Goal: Information Seeking & Learning: Understand process/instructions

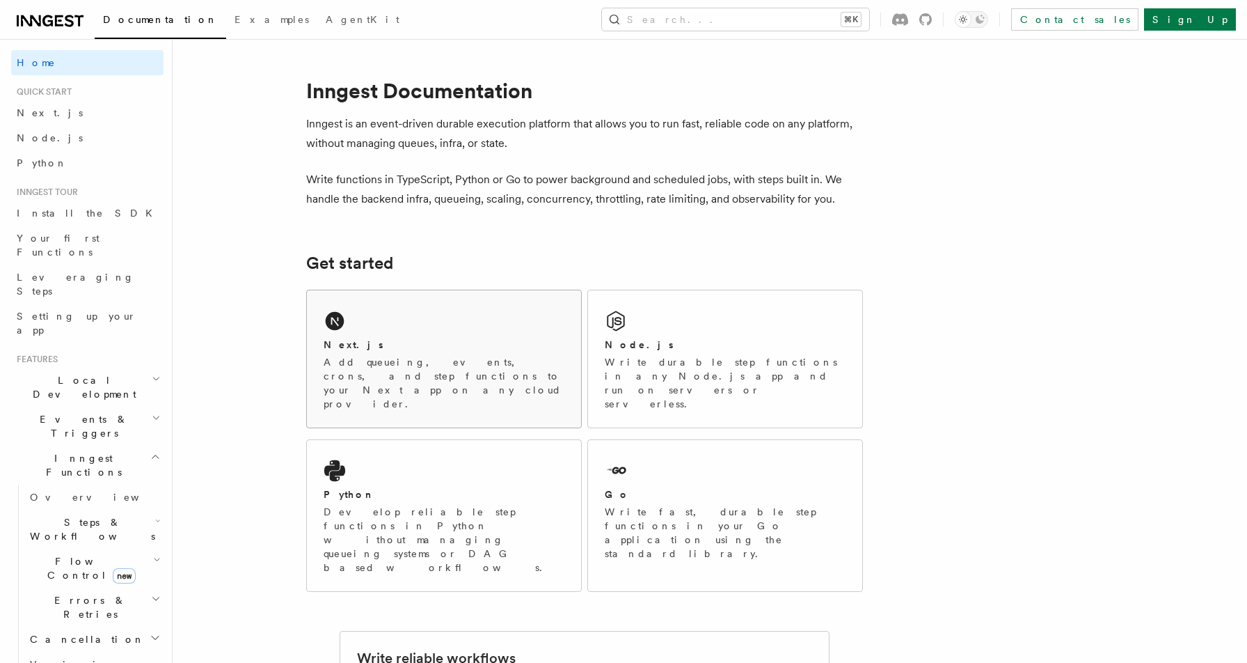
click at [372, 356] on p "Add queueing, events, crons, and step functions to your Next app on any cloud p…" at bounding box center [444, 383] width 241 height 56
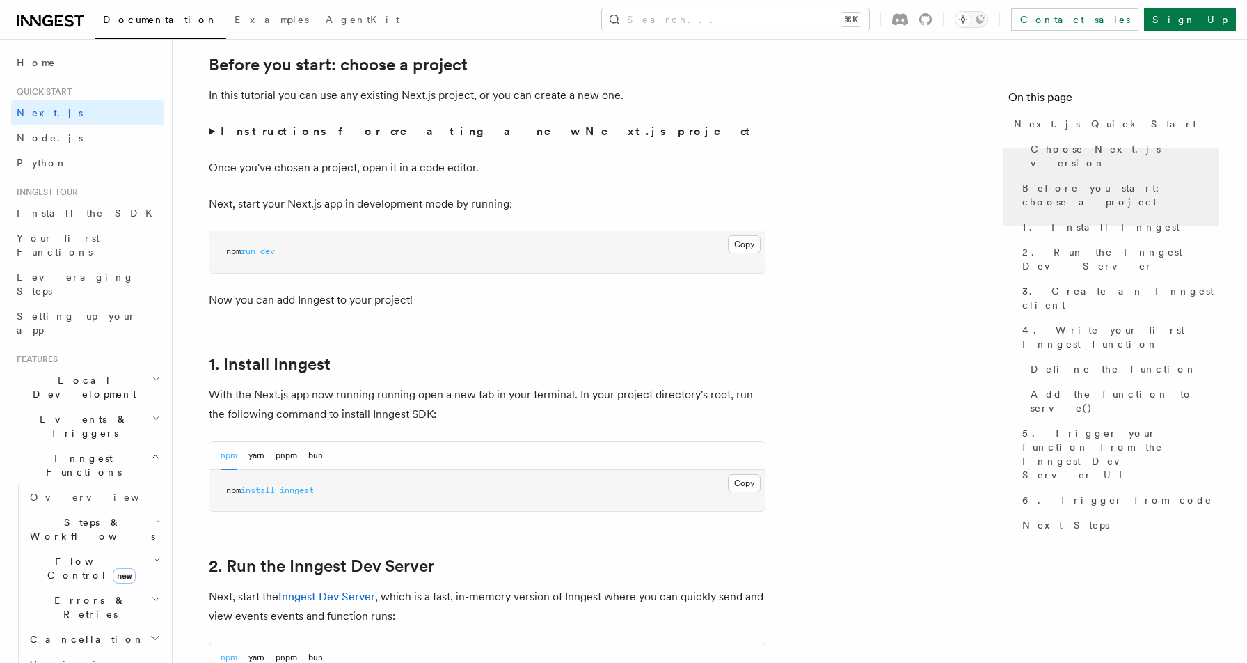
scroll to position [491, 0]
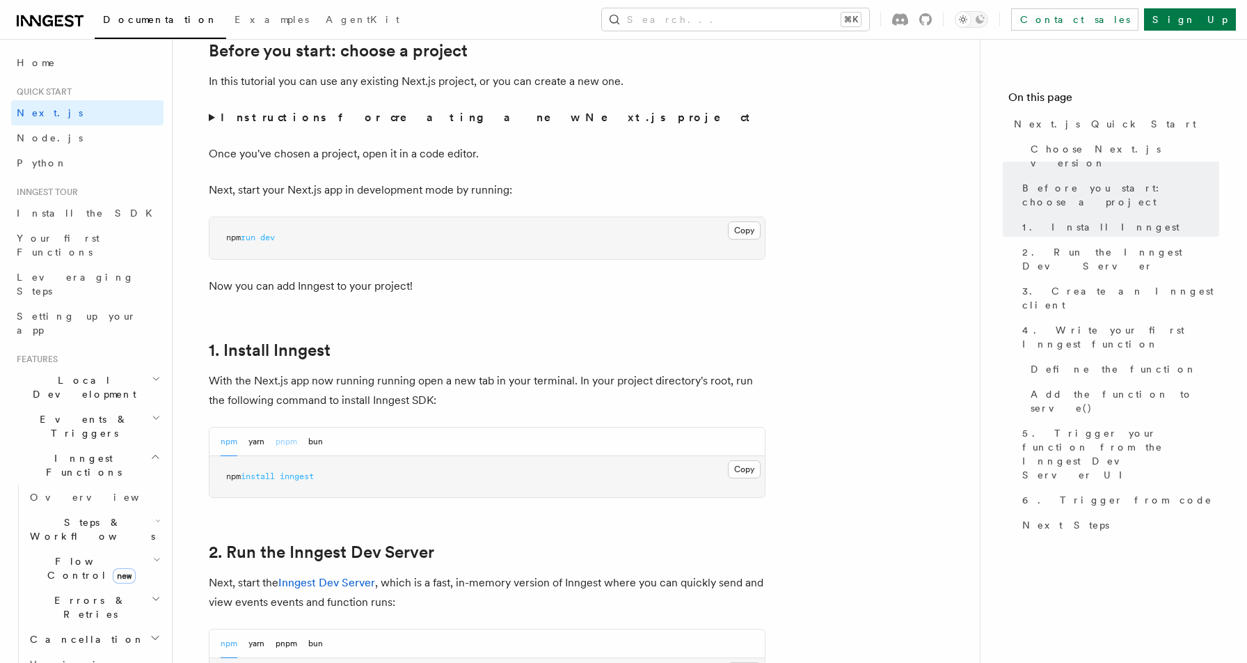
click at [292, 448] on button "pnpm" at bounding box center [287, 441] width 22 height 29
click at [753, 469] on button "Copy Copied" at bounding box center [744, 469] width 33 height 18
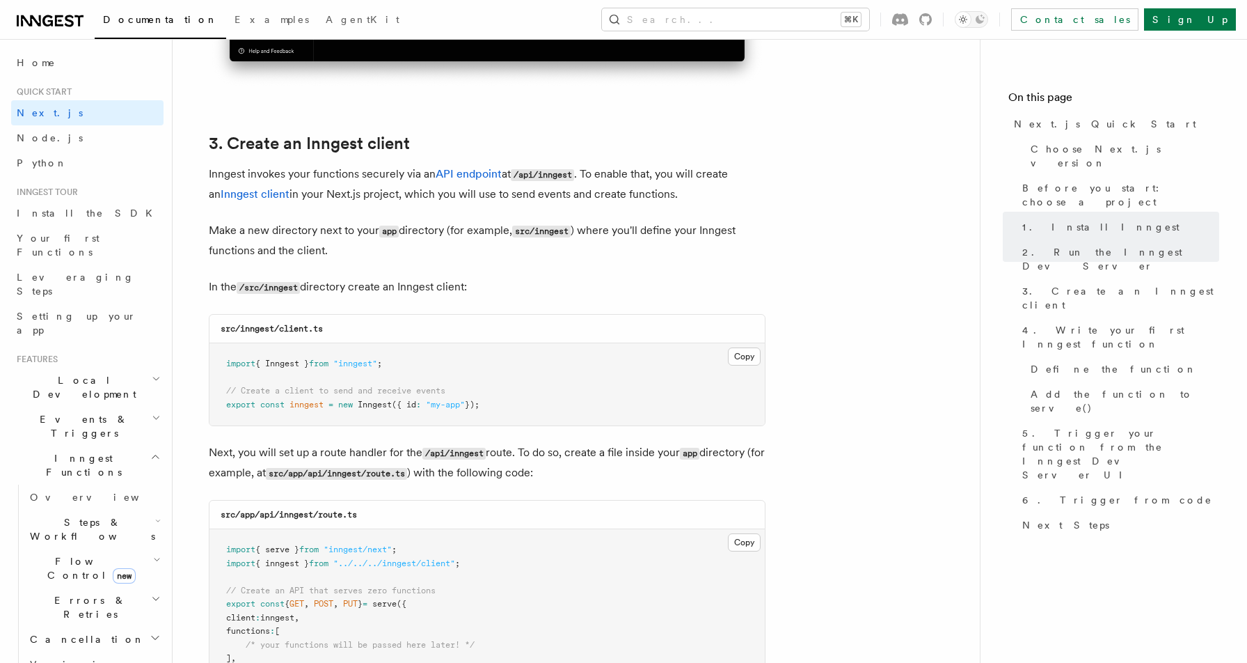
scroll to position [1579, 0]
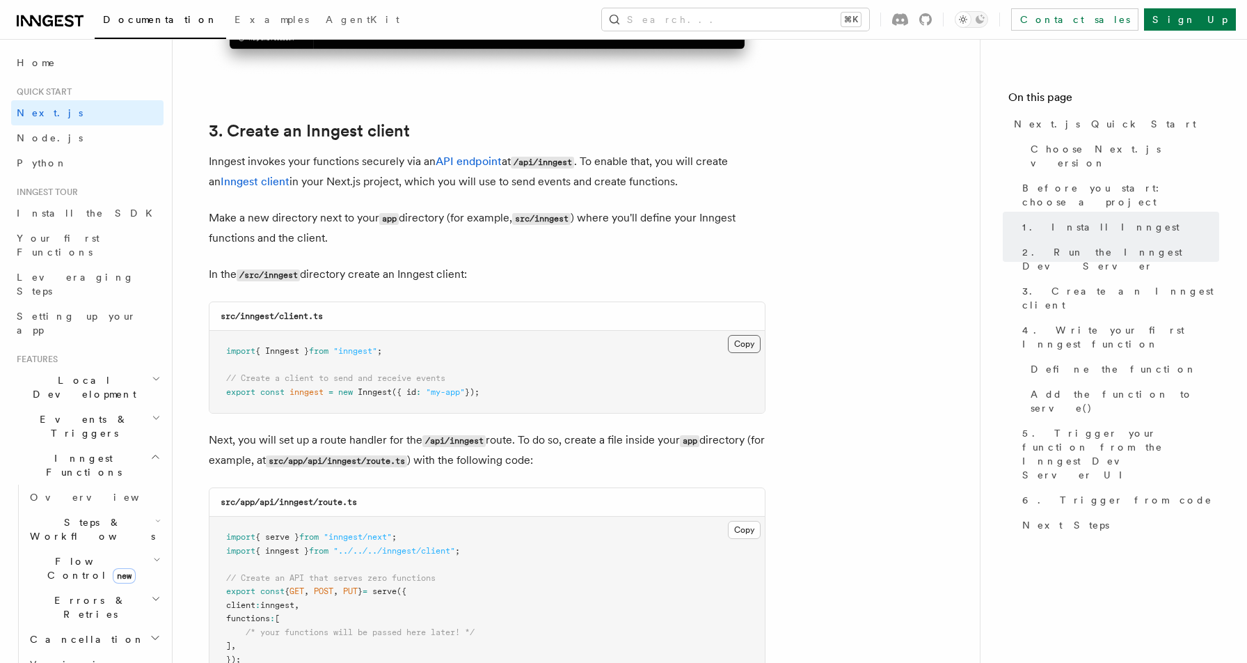
click at [744, 345] on button "Copy Copied" at bounding box center [744, 344] width 33 height 18
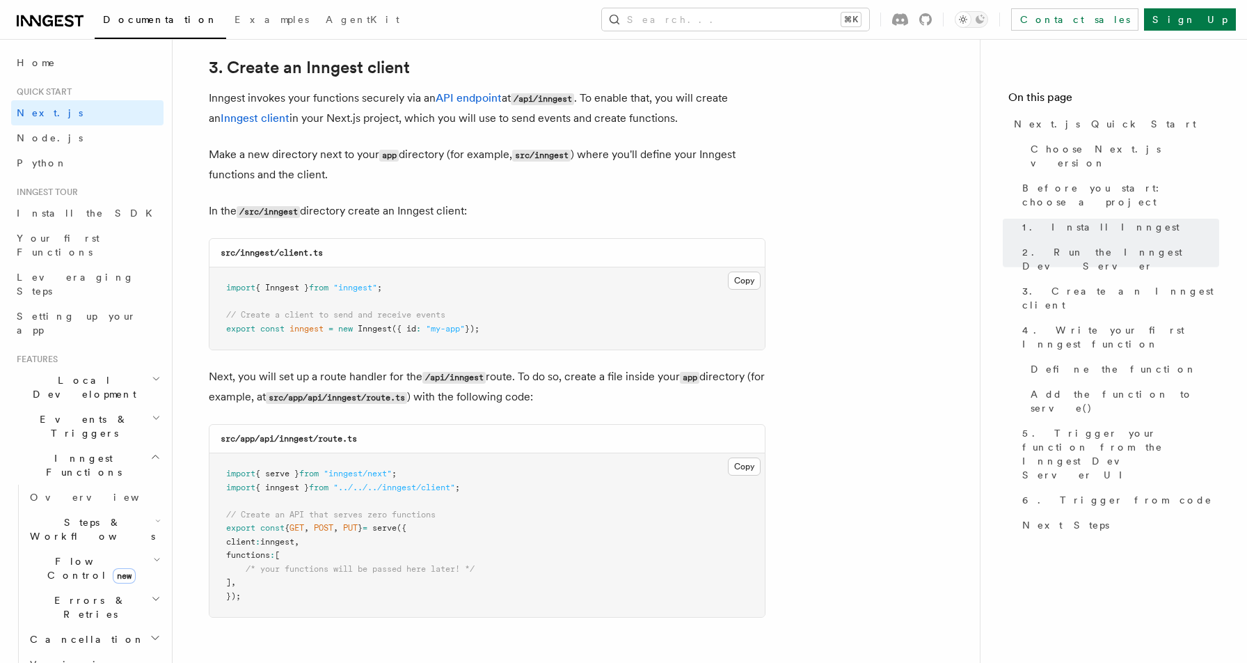
scroll to position [1650, 0]
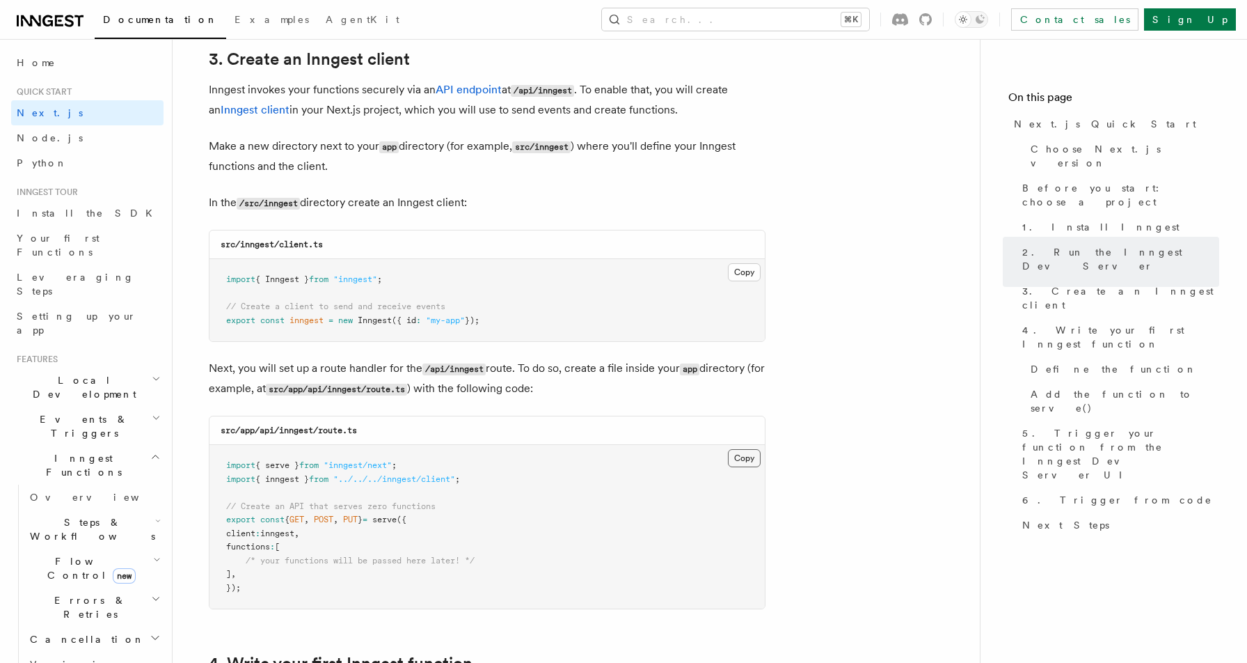
click at [740, 461] on button "Copy Copied" at bounding box center [744, 458] width 33 height 18
drag, startPoint x: 375, startPoint y: 428, endPoint x: 261, endPoint y: 432, distance: 114.2
click at [261, 432] on div "src/app/api/inngest/route.ts" at bounding box center [487, 430] width 555 height 29
copy code "api/inngest/route.ts"
click at [743, 464] on button "Copy Copied" at bounding box center [744, 458] width 33 height 18
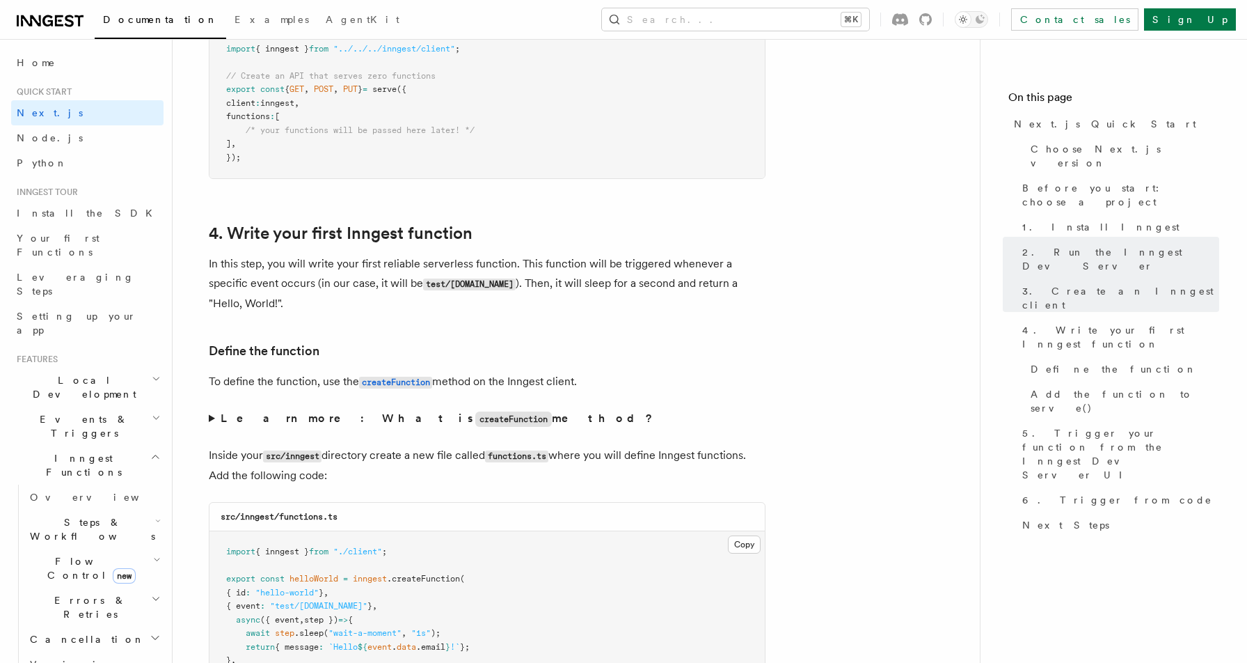
scroll to position [2081, 0]
click at [213, 420] on summary "Learn more: What is createFunction method?" at bounding box center [487, 418] width 557 height 20
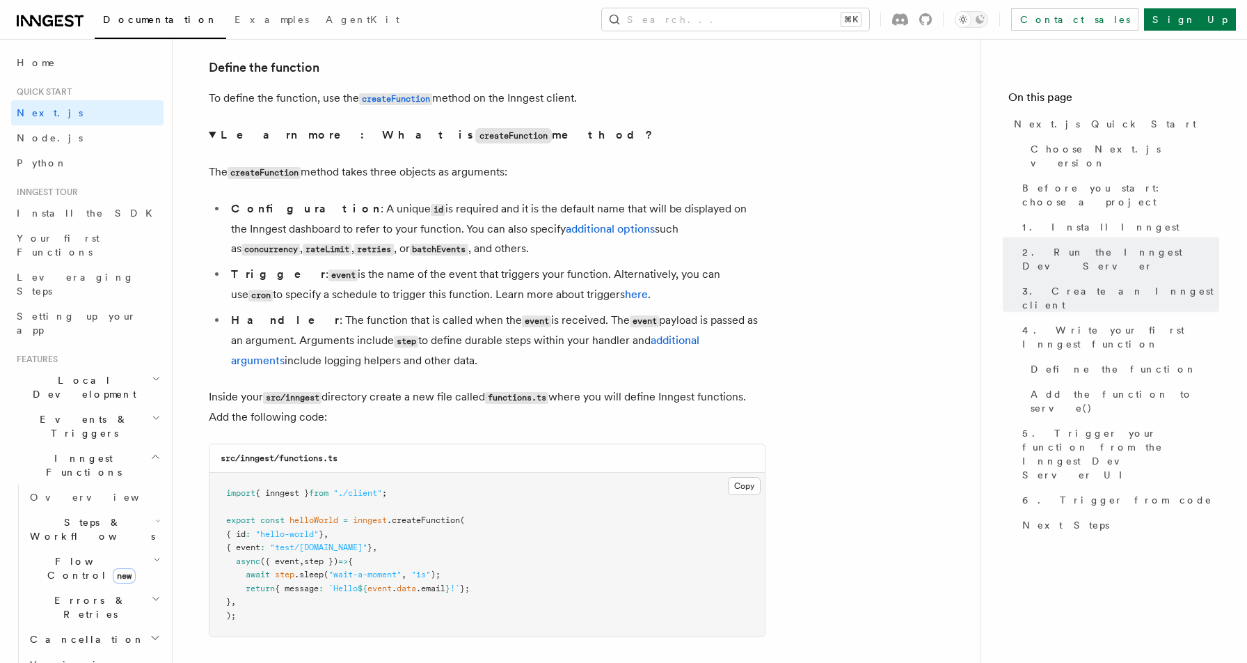
scroll to position [2376, 0]
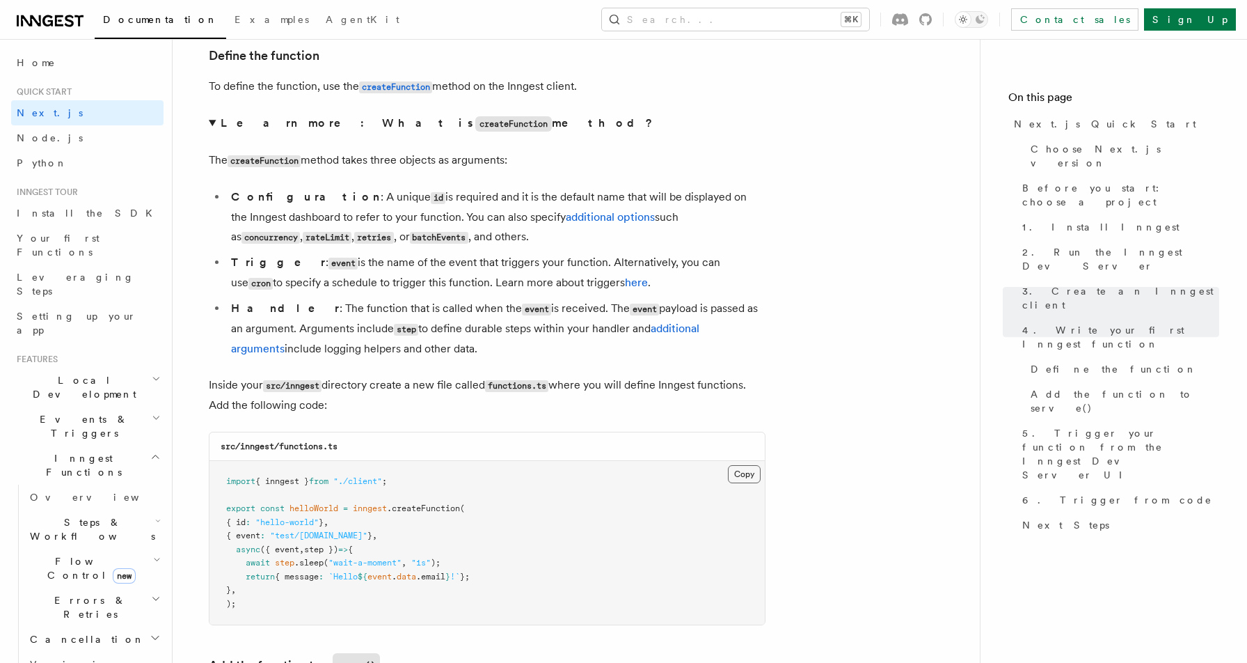
click at [741, 483] on button "Copy Copied" at bounding box center [744, 474] width 33 height 18
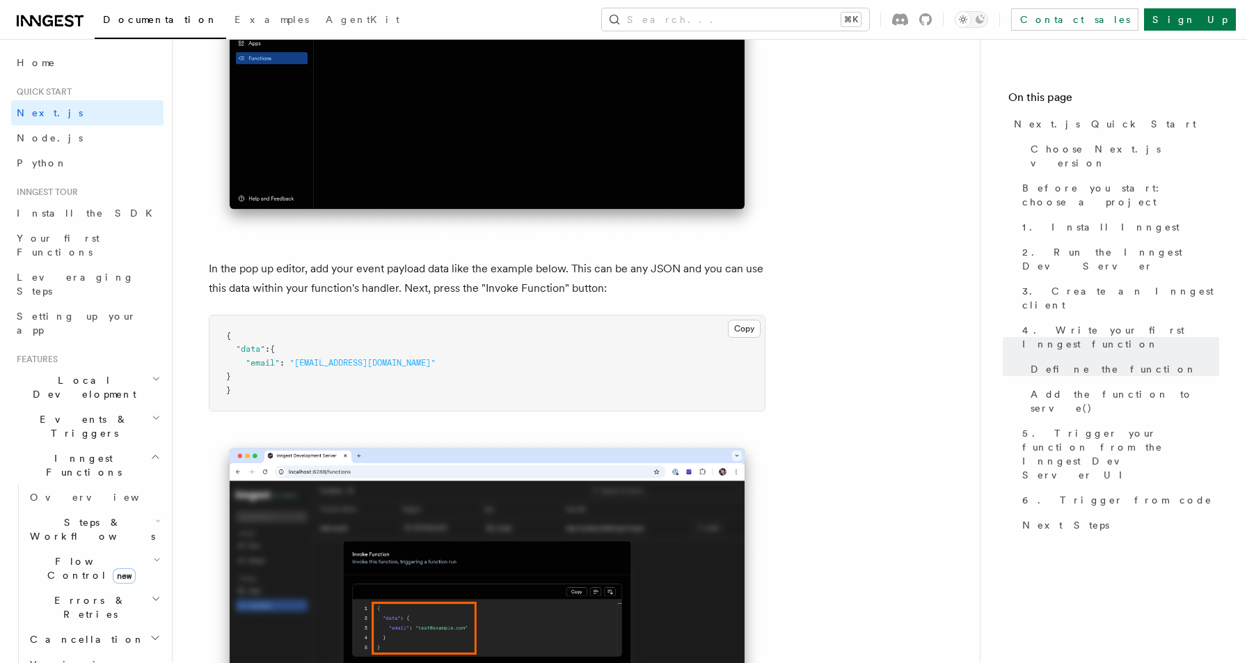
scroll to position [4203, 0]
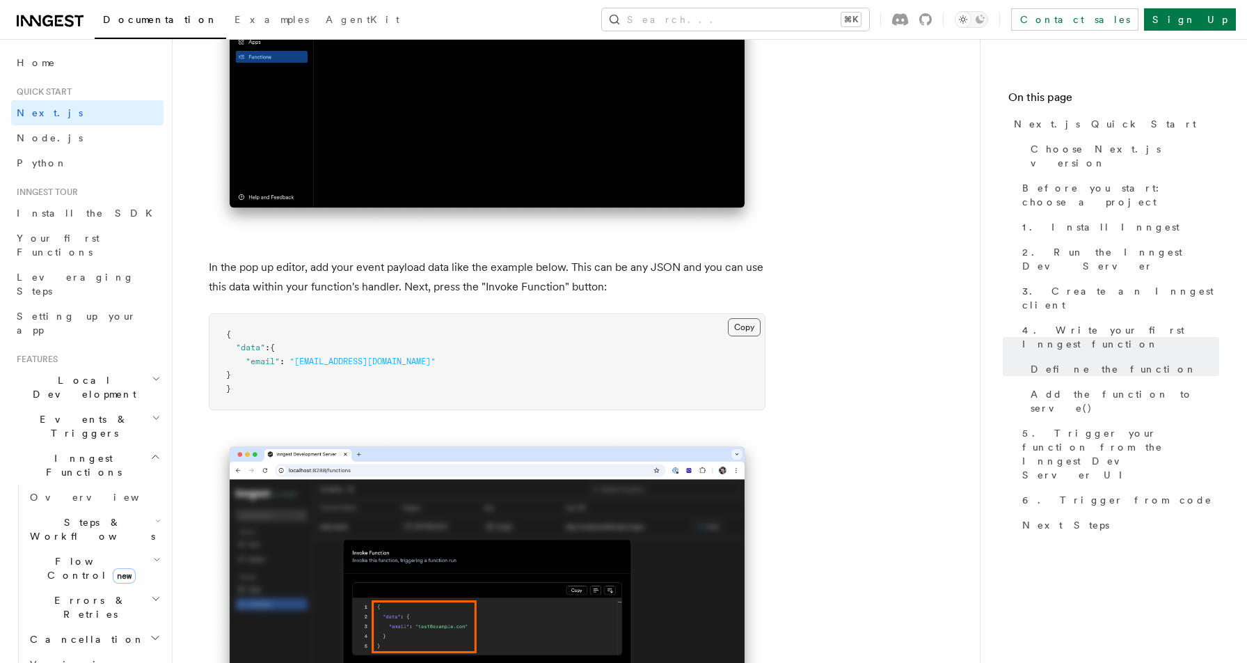
click at [745, 332] on button "Copy Copied" at bounding box center [744, 327] width 33 height 18
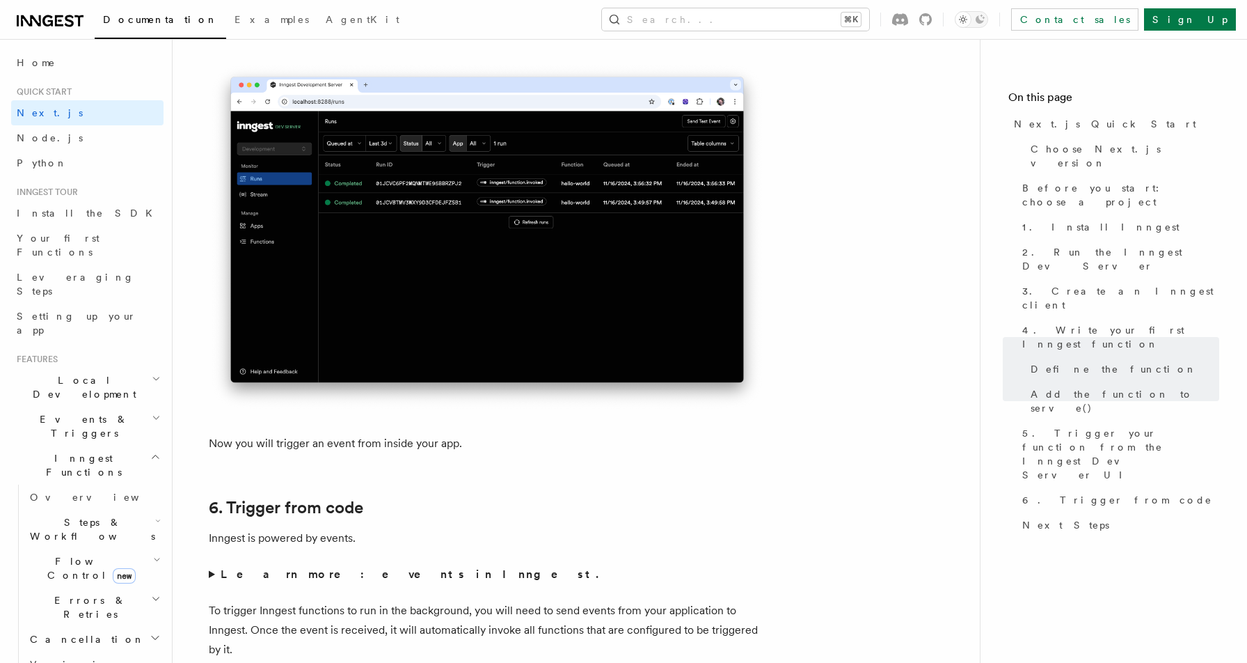
scroll to position [7031, 0]
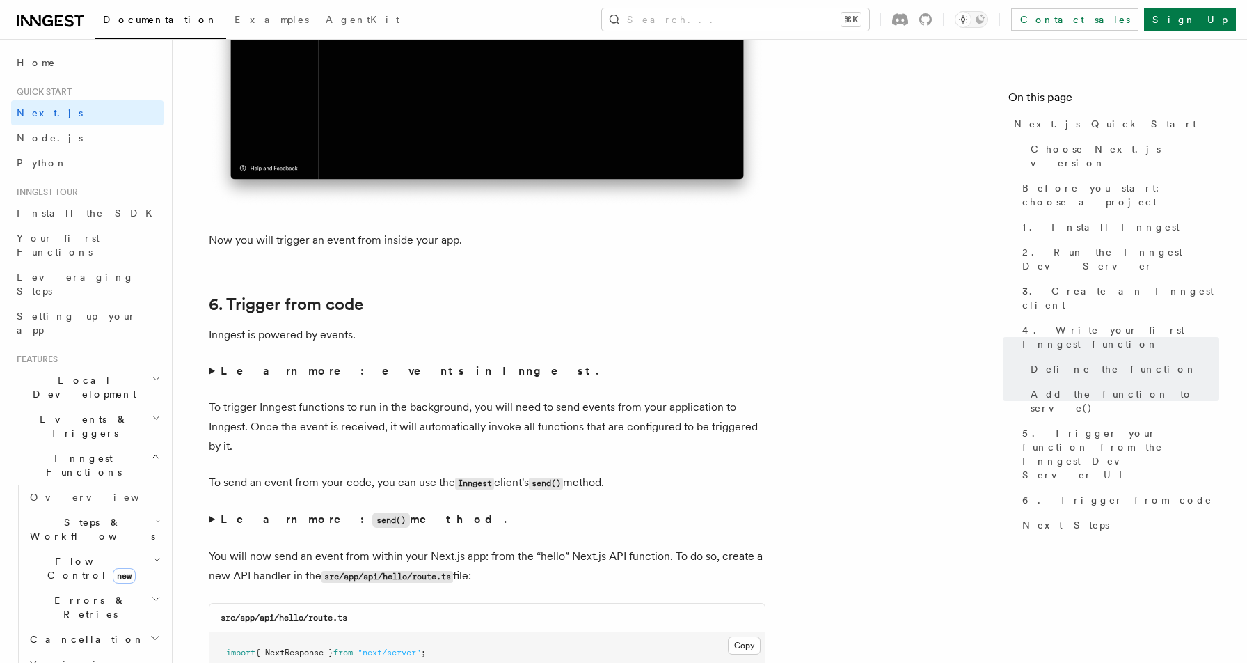
click at [214, 372] on summary "Learn more: events in Inngest." at bounding box center [487, 370] width 557 height 19
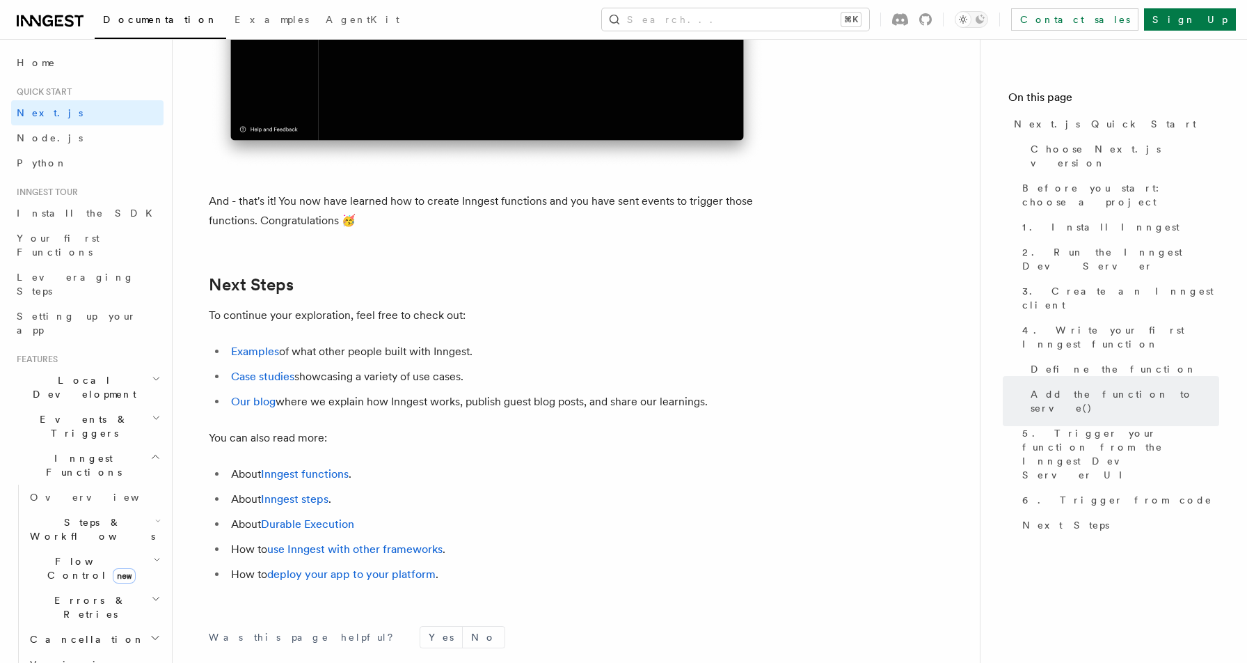
scroll to position [8868, 0]
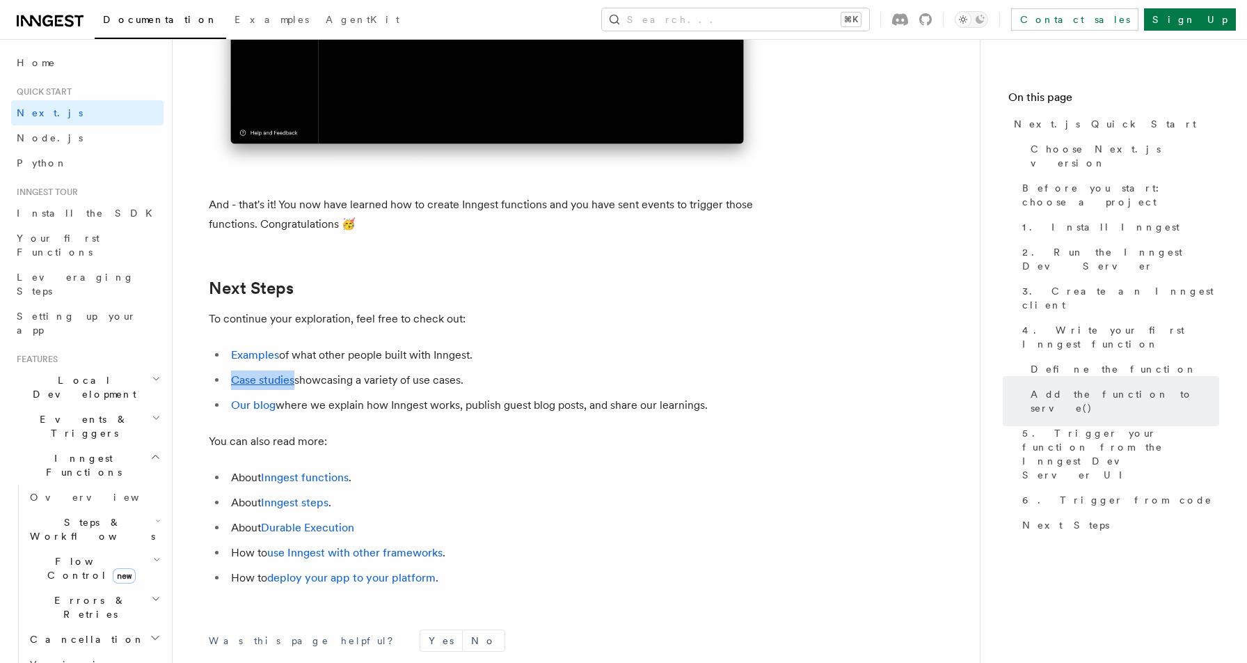
click at [264, 361] on link "Examples" at bounding box center [255, 354] width 48 height 13
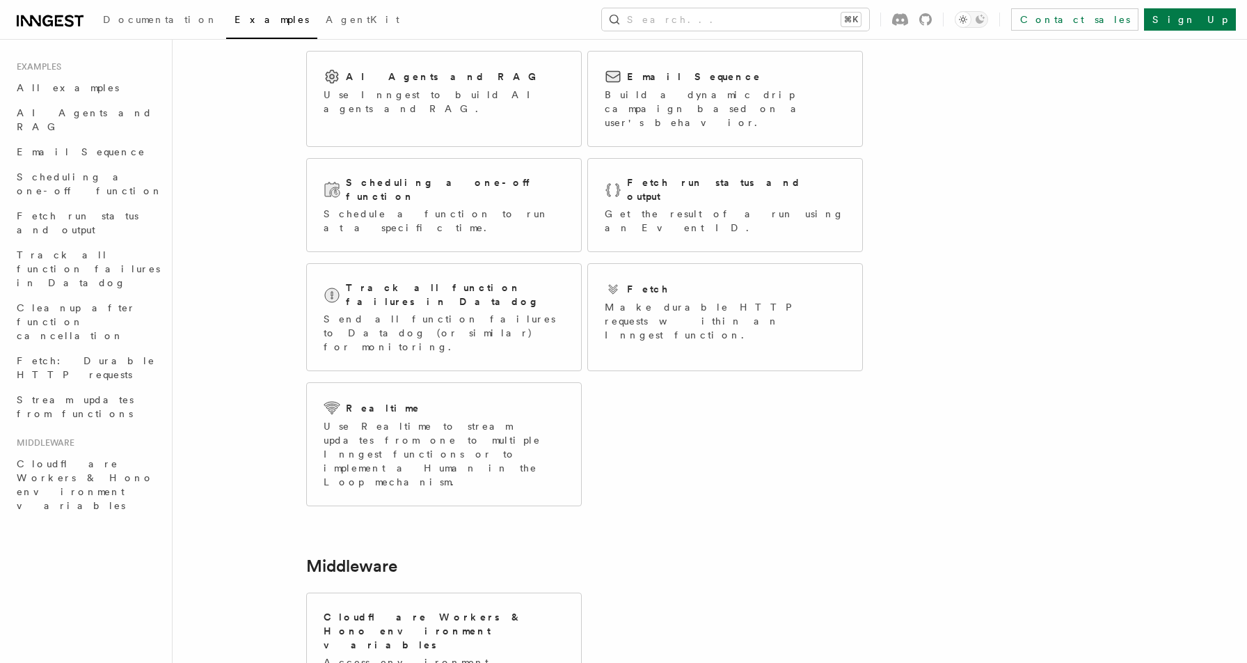
scroll to position [136, 0]
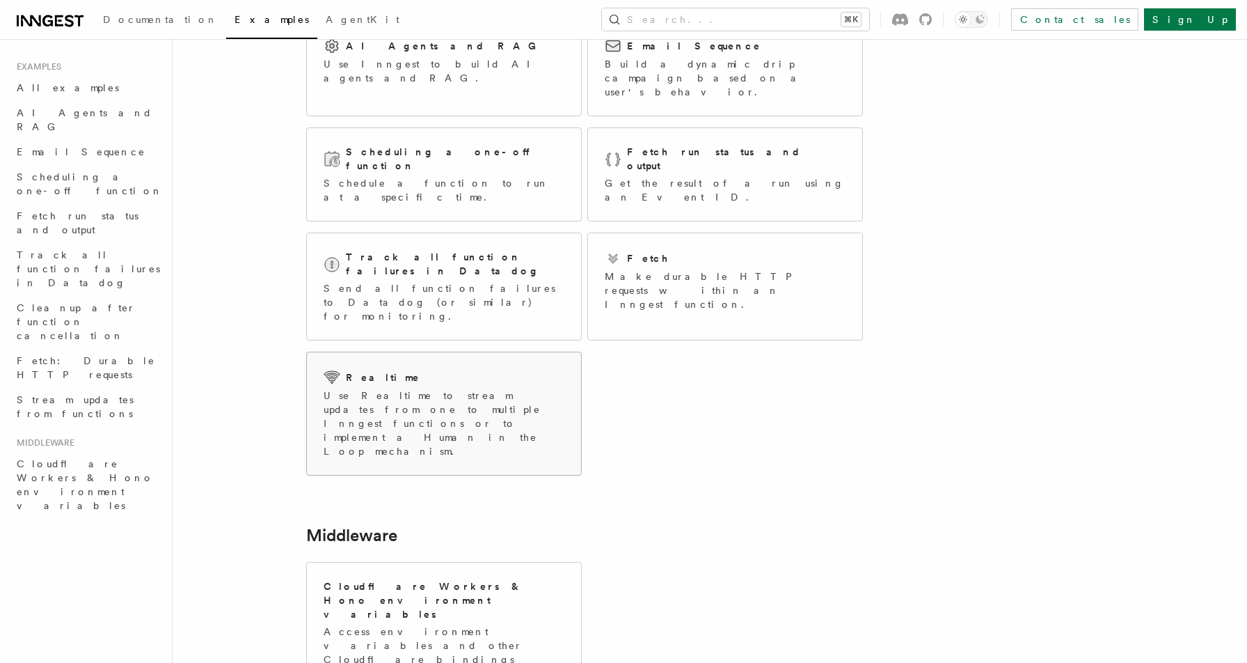
click at [381, 388] on p "Use Realtime to stream updates from one to multiple Inngest functions or to imp…" at bounding box center [444, 423] width 241 height 70
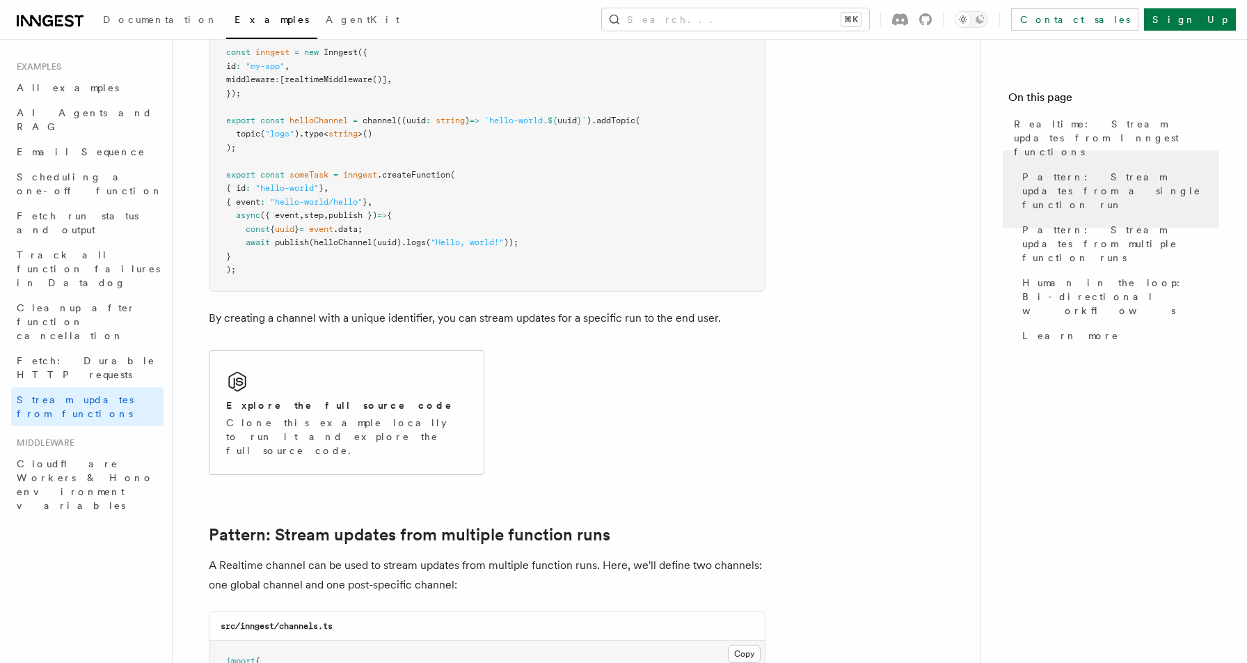
scroll to position [774, 0]
click at [348, 436] on p "Clone this example locally to run it and explore the full source code." at bounding box center [346, 438] width 241 height 42
